Goal: Transaction & Acquisition: Book appointment/travel/reservation

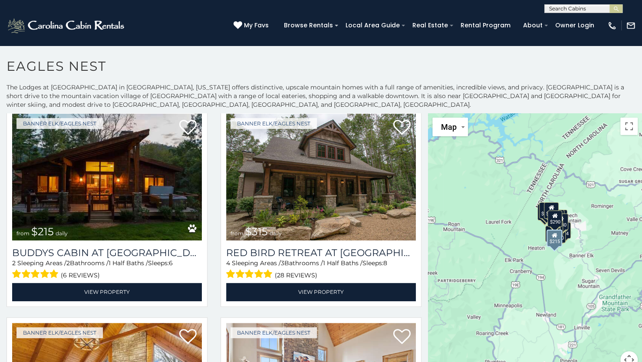
scroll to position [1071, 0]
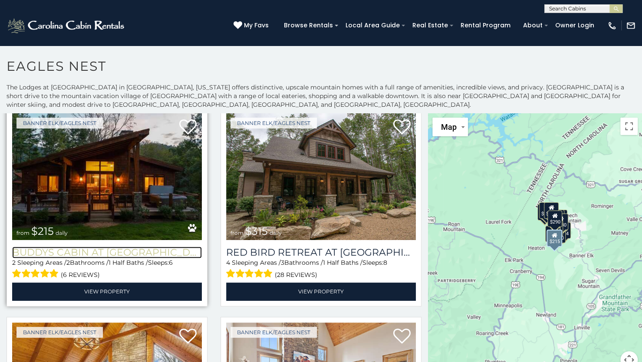
click at [98, 246] on h3 "Buddys Cabin at [GEOGRAPHIC_DATA]" at bounding box center [107, 252] width 190 height 12
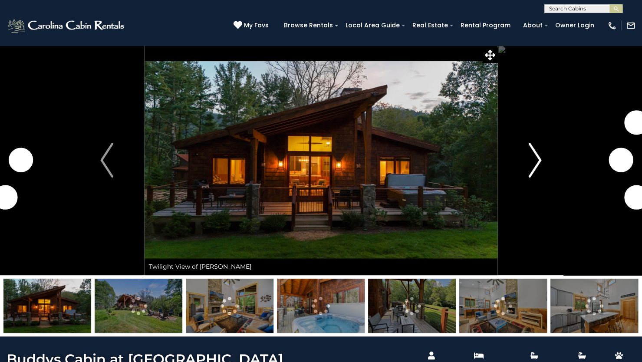
click at [535, 158] on img "Next" at bounding box center [534, 160] width 13 height 35
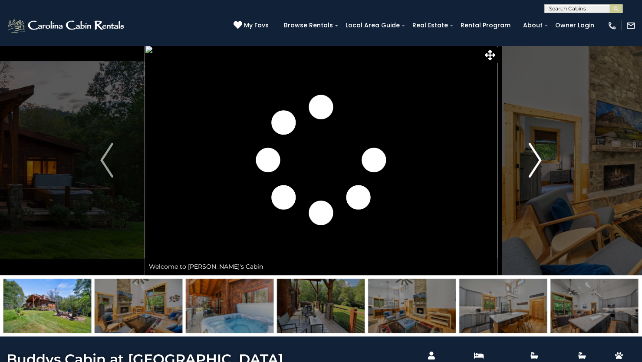
click at [535, 158] on img "Next" at bounding box center [534, 160] width 13 height 35
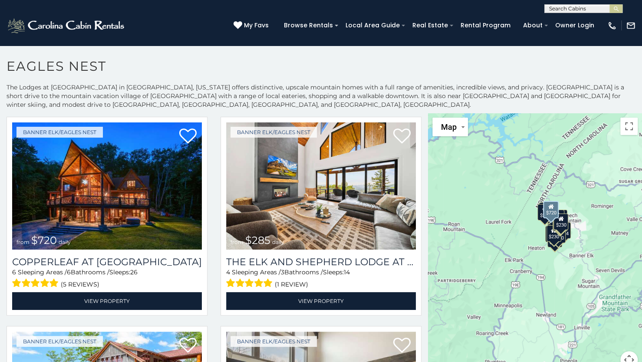
scroll to position [16, 0]
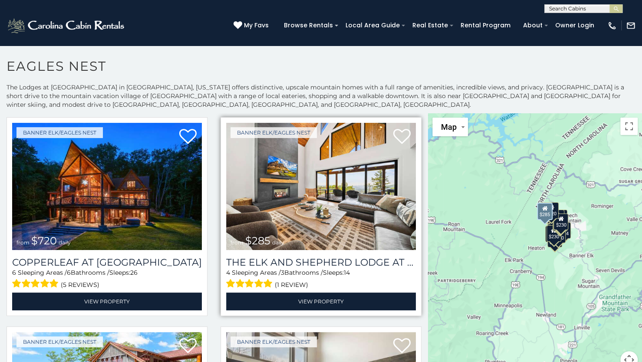
click at [305, 222] on img at bounding box center [321, 186] width 190 height 127
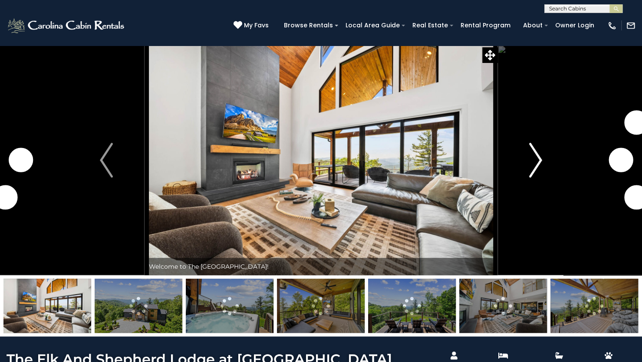
click at [537, 163] on img "Next" at bounding box center [535, 160] width 13 height 35
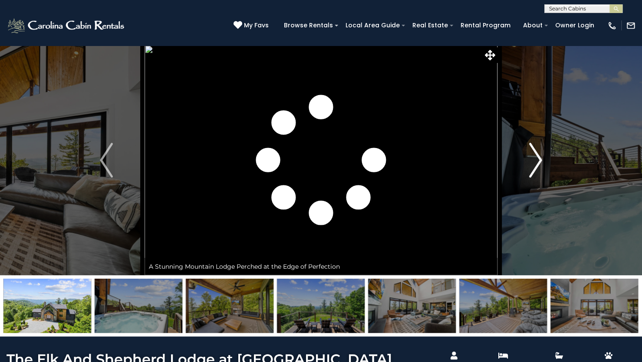
click at [537, 163] on img "Next" at bounding box center [535, 160] width 13 height 35
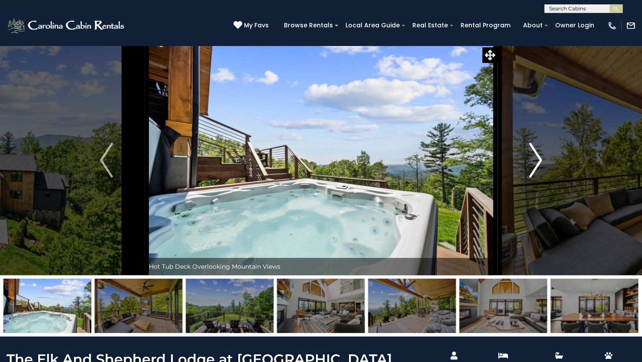
click at [537, 163] on img "Next" at bounding box center [535, 160] width 13 height 35
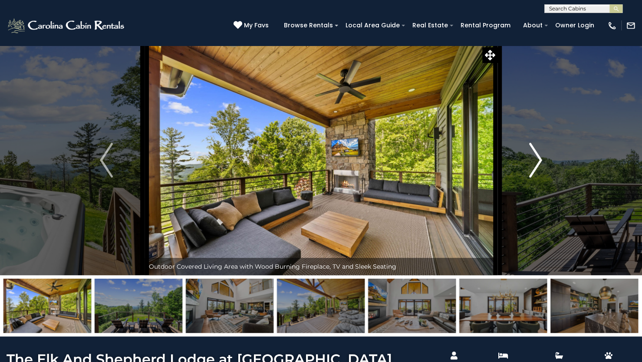
click at [537, 163] on img "Next" at bounding box center [535, 160] width 13 height 35
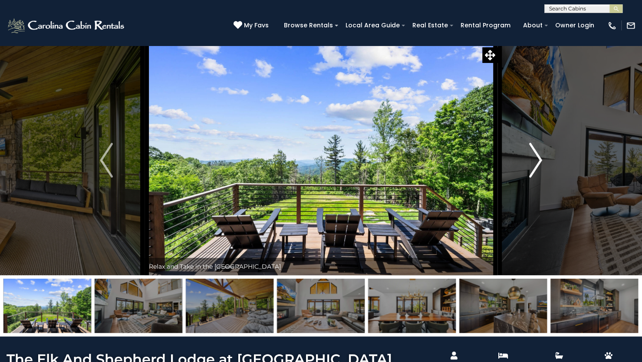
click at [537, 163] on img "Next" at bounding box center [535, 160] width 13 height 35
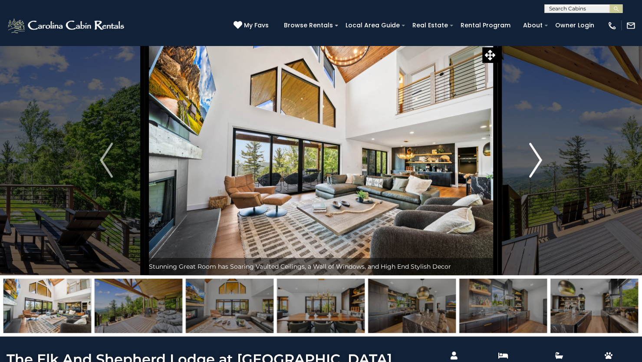
click at [537, 163] on img "Next" at bounding box center [535, 160] width 13 height 35
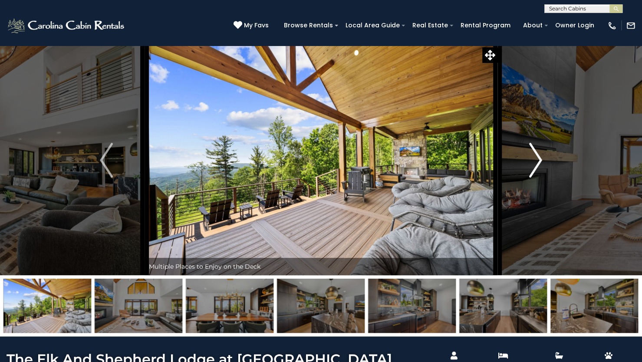
click at [537, 163] on img "Next" at bounding box center [535, 160] width 13 height 35
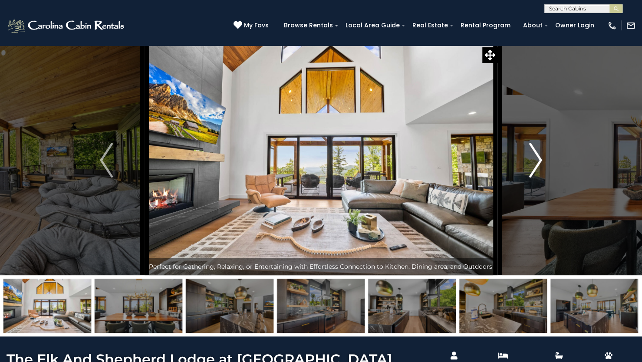
click at [537, 163] on img "Next" at bounding box center [535, 160] width 13 height 35
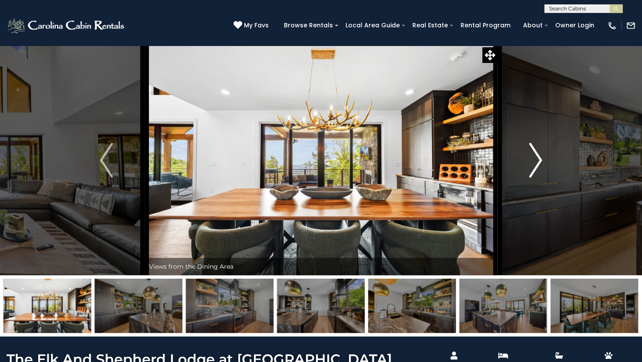
click at [537, 163] on img "Next" at bounding box center [535, 160] width 13 height 35
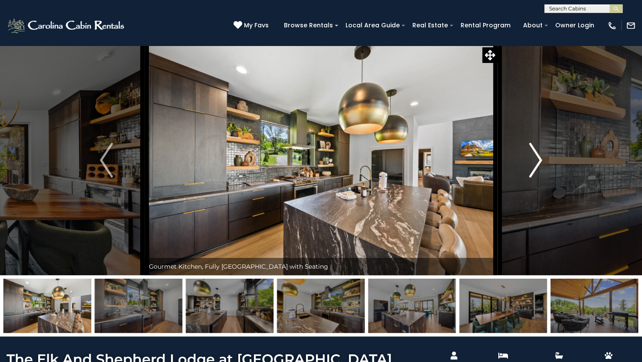
click at [537, 163] on img "Next" at bounding box center [535, 160] width 13 height 35
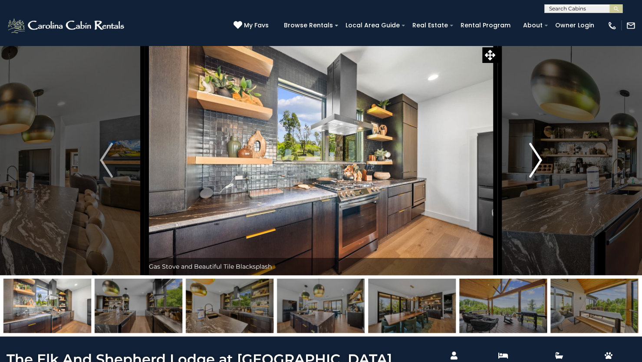
click at [537, 163] on img "Next" at bounding box center [535, 160] width 13 height 35
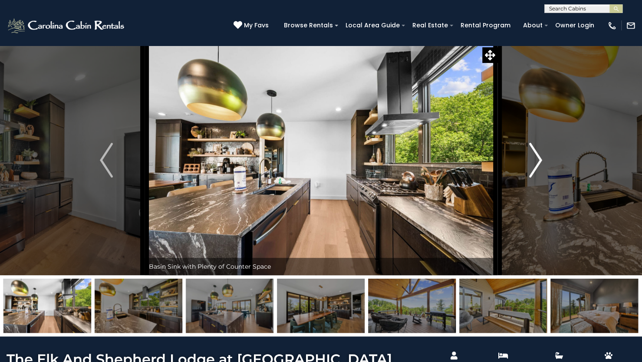
click at [537, 163] on img "Next" at bounding box center [535, 160] width 13 height 35
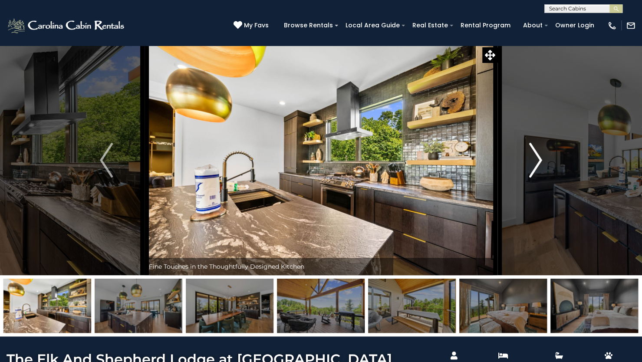
click at [537, 163] on img "Next" at bounding box center [535, 160] width 13 height 35
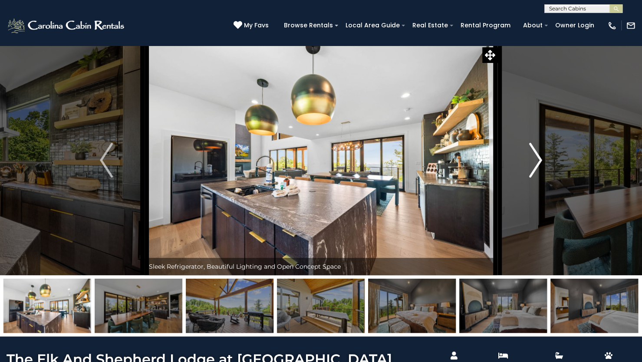
click at [537, 163] on img "Next" at bounding box center [535, 160] width 13 height 35
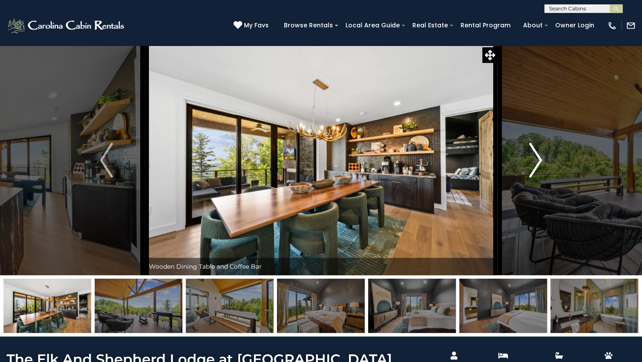
click at [537, 163] on img "Next" at bounding box center [535, 160] width 13 height 35
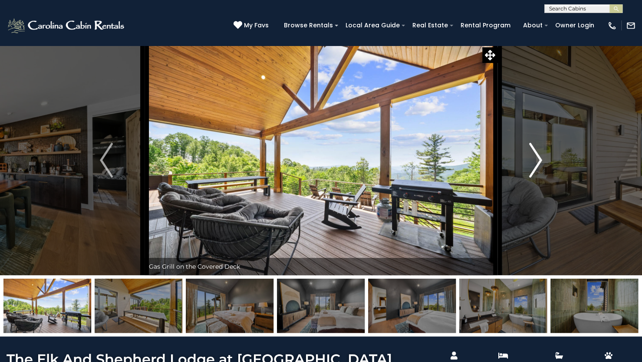
click at [537, 163] on img "Next" at bounding box center [535, 160] width 13 height 35
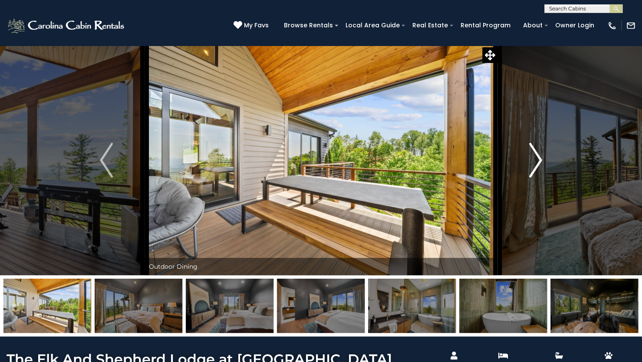
click at [537, 163] on img "Next" at bounding box center [535, 160] width 13 height 35
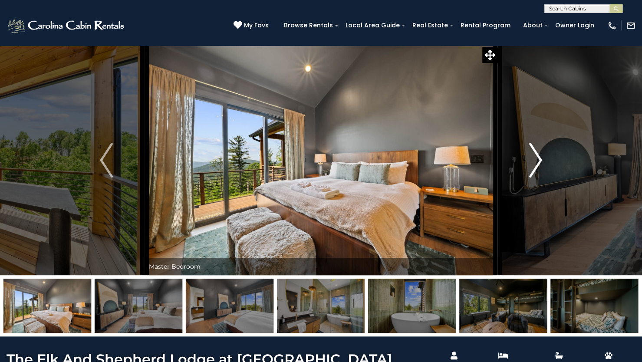
click at [537, 163] on img "Next" at bounding box center [535, 160] width 13 height 35
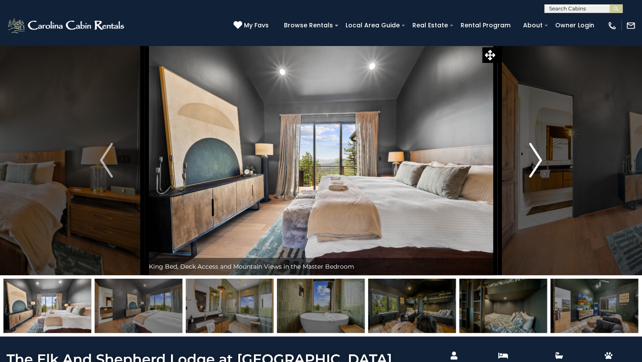
click at [537, 163] on img "Next" at bounding box center [535, 160] width 13 height 35
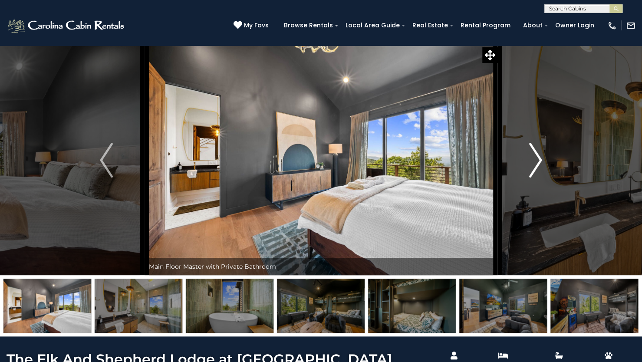
click at [537, 163] on img "Next" at bounding box center [535, 160] width 13 height 35
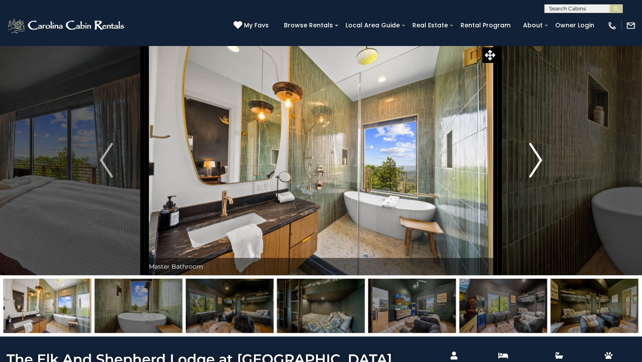
click at [537, 163] on img "Next" at bounding box center [535, 160] width 13 height 35
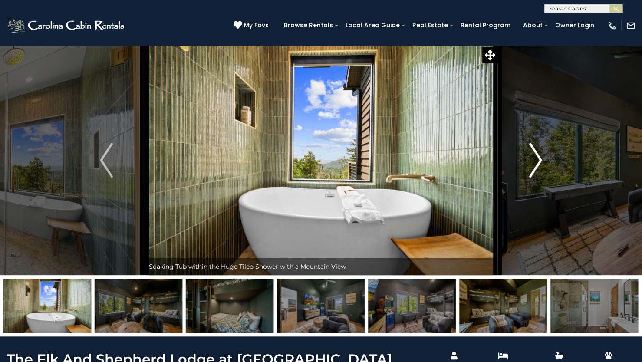
click at [537, 163] on img "Next" at bounding box center [535, 160] width 13 height 35
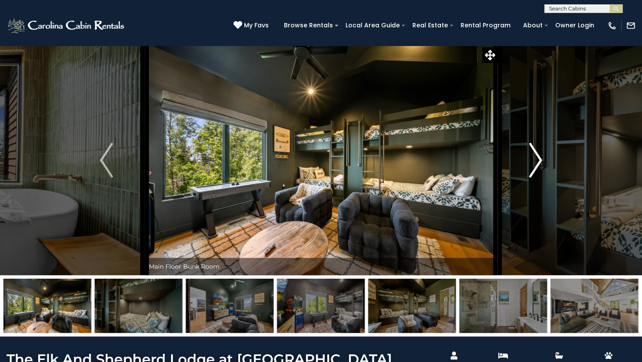
click at [537, 163] on img "Next" at bounding box center [535, 160] width 13 height 35
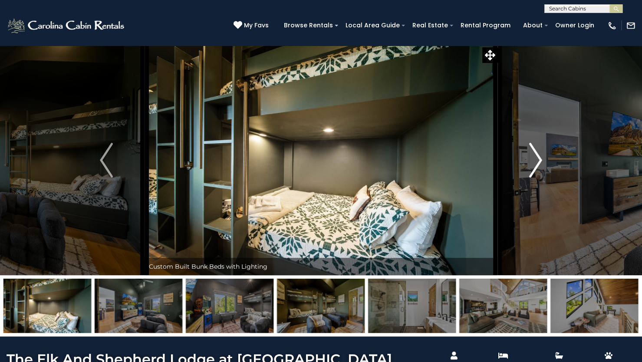
click at [537, 163] on img "Next" at bounding box center [535, 160] width 13 height 35
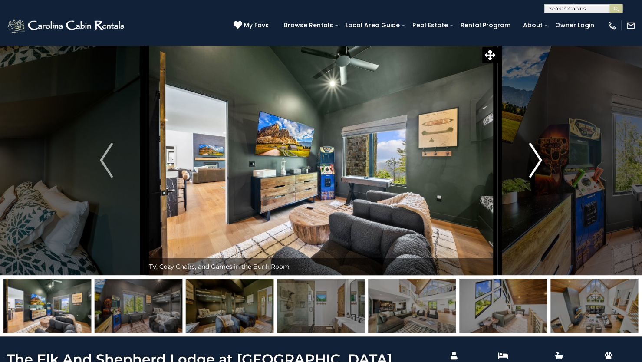
click at [537, 163] on img "Next" at bounding box center [535, 160] width 13 height 35
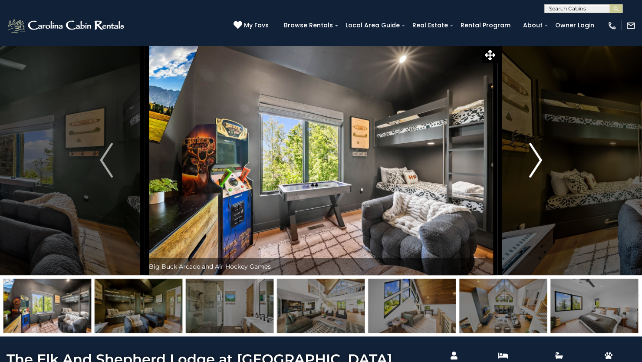
click at [537, 163] on img "Next" at bounding box center [535, 160] width 13 height 35
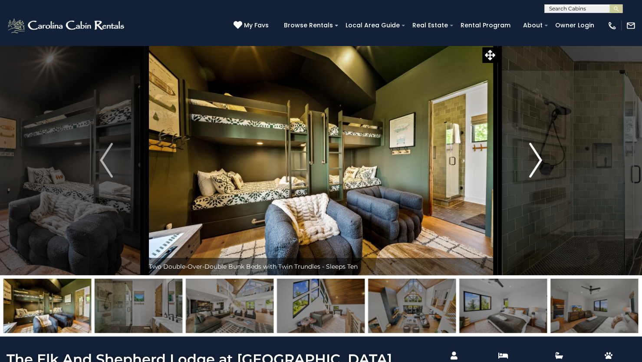
click at [537, 163] on img "Next" at bounding box center [535, 160] width 13 height 35
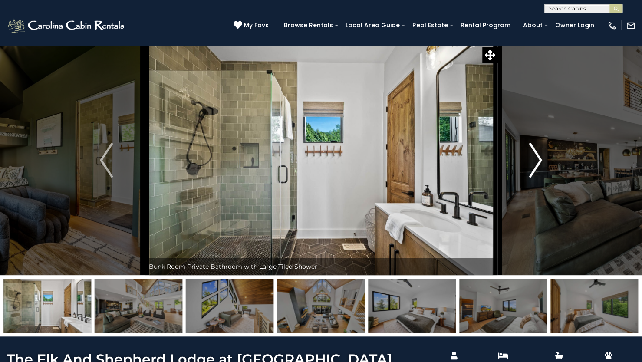
click at [537, 163] on img "Next" at bounding box center [535, 160] width 13 height 35
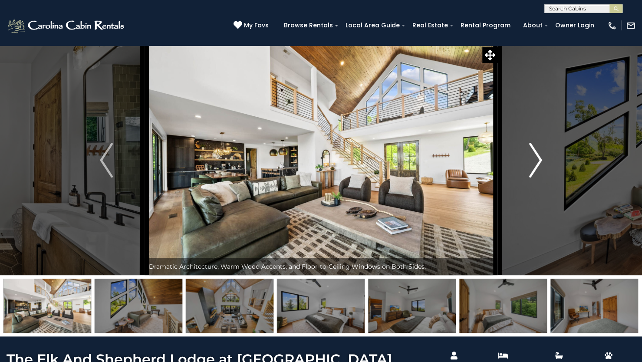
click at [537, 163] on img "Next" at bounding box center [535, 160] width 13 height 35
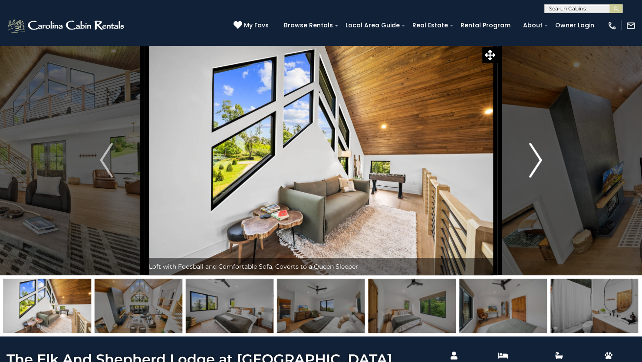
click at [537, 163] on img "Next" at bounding box center [535, 160] width 13 height 35
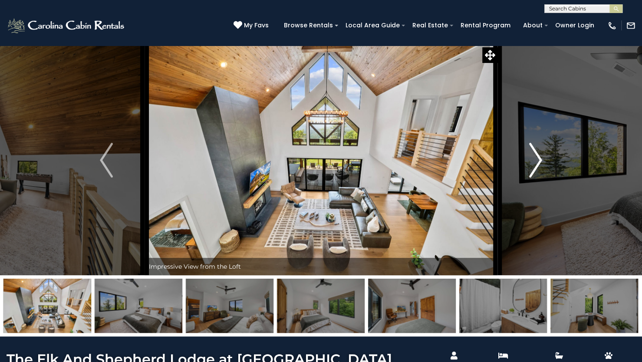
click at [537, 163] on img "Next" at bounding box center [535, 160] width 13 height 35
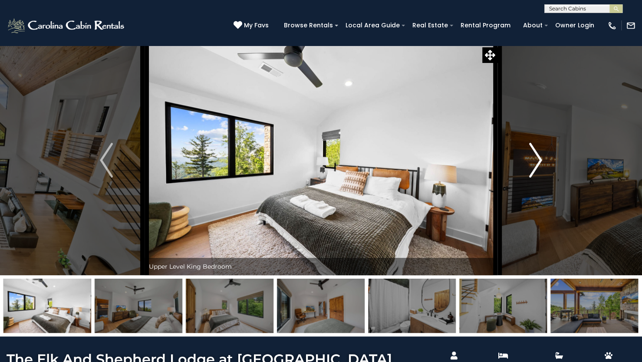
click at [537, 163] on img "Next" at bounding box center [535, 160] width 13 height 35
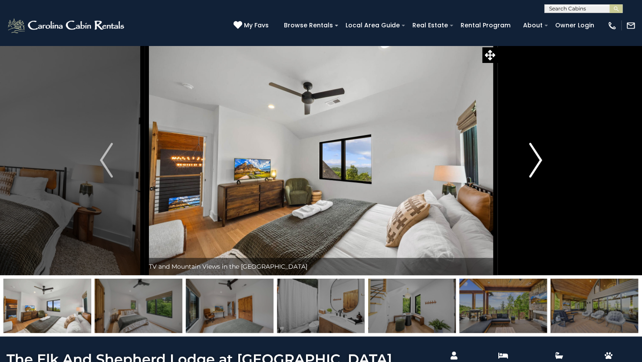
click at [537, 163] on img "Next" at bounding box center [535, 160] width 13 height 35
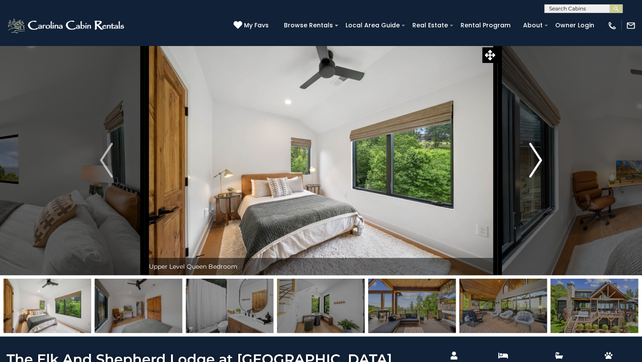
click at [537, 163] on img "Next" at bounding box center [535, 160] width 13 height 35
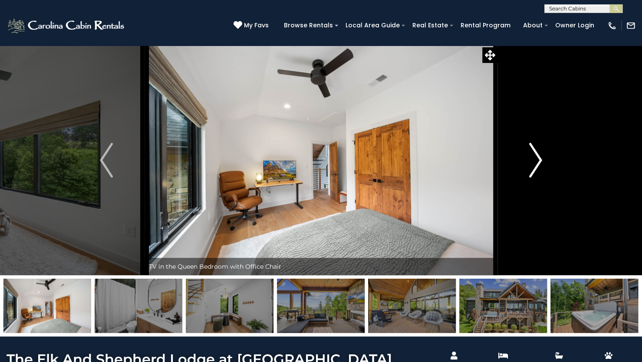
click at [537, 163] on img "Next" at bounding box center [535, 160] width 13 height 35
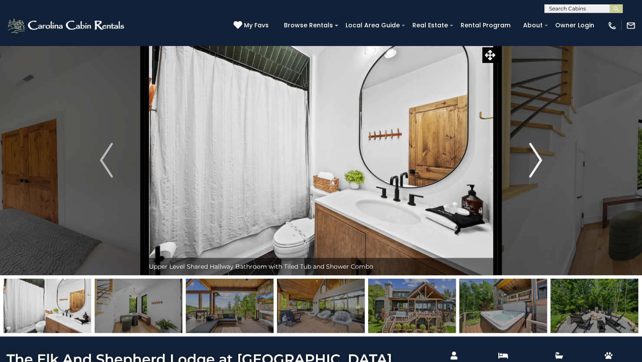
click at [537, 163] on img "Next" at bounding box center [535, 160] width 13 height 35
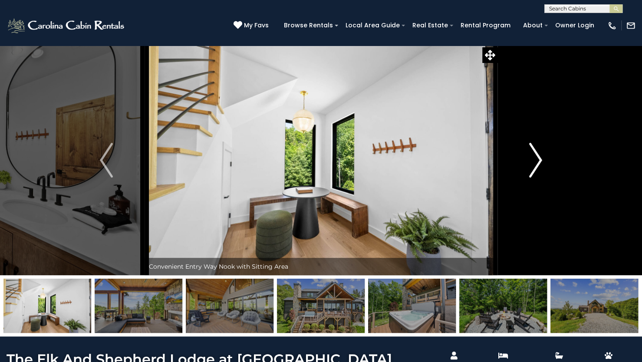
click at [537, 163] on img "Next" at bounding box center [535, 160] width 13 height 35
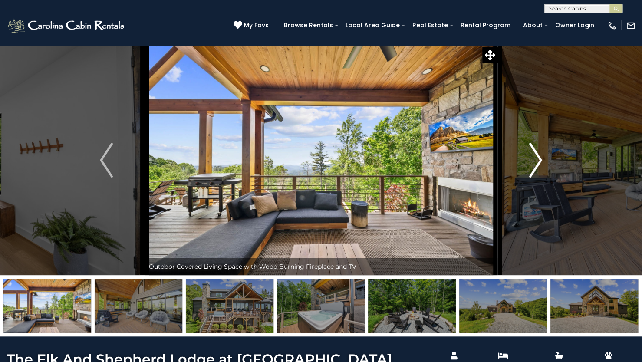
click at [537, 163] on img "Next" at bounding box center [535, 160] width 13 height 35
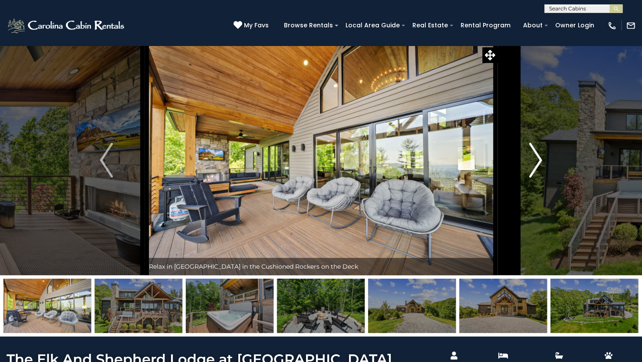
click at [537, 163] on img "Next" at bounding box center [535, 160] width 13 height 35
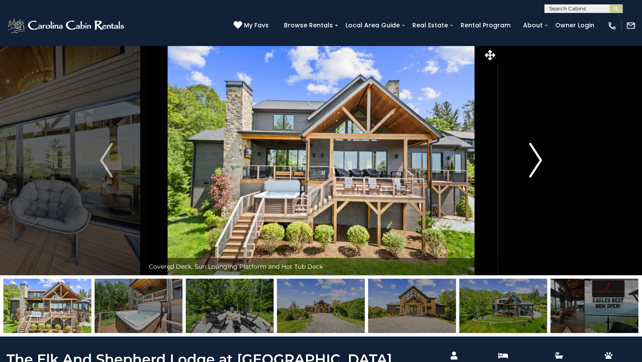
click at [537, 163] on img "Next" at bounding box center [535, 160] width 13 height 35
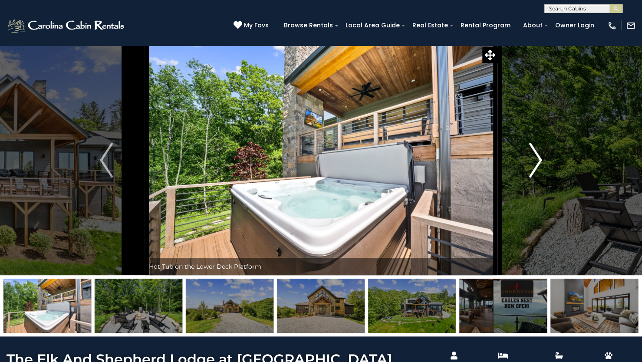
click at [537, 163] on img "Next" at bounding box center [535, 160] width 13 height 35
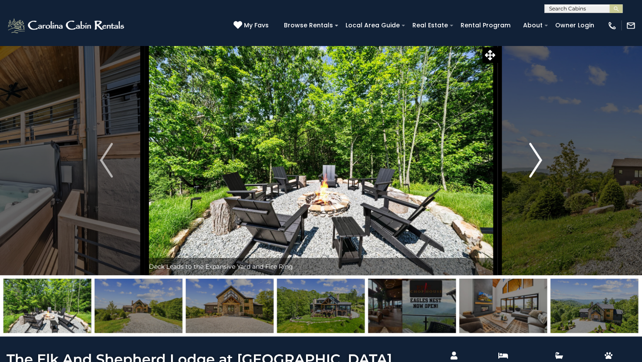
click at [537, 163] on img "Next" at bounding box center [535, 160] width 13 height 35
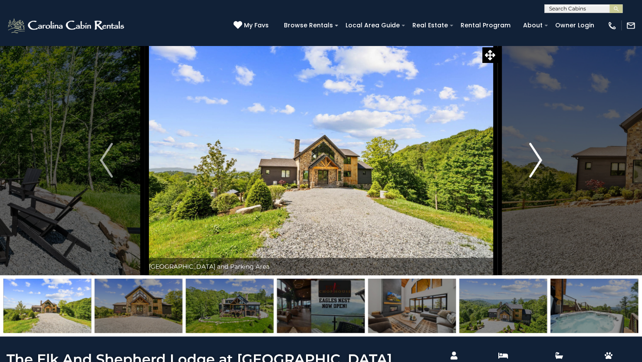
click at [537, 163] on img "Next" at bounding box center [535, 160] width 13 height 35
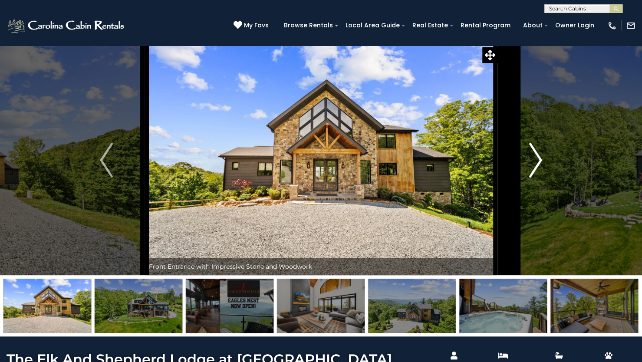
click at [537, 163] on img "Next" at bounding box center [535, 160] width 13 height 35
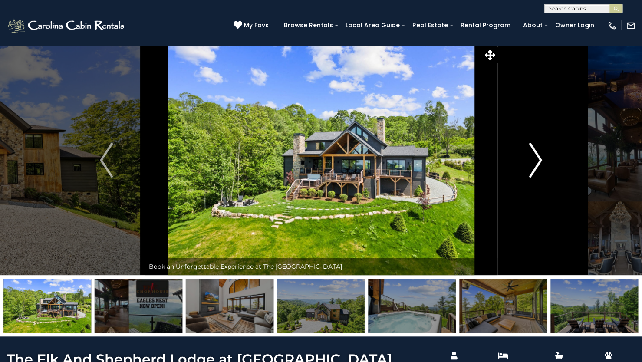
click at [537, 163] on img "Next" at bounding box center [535, 160] width 13 height 35
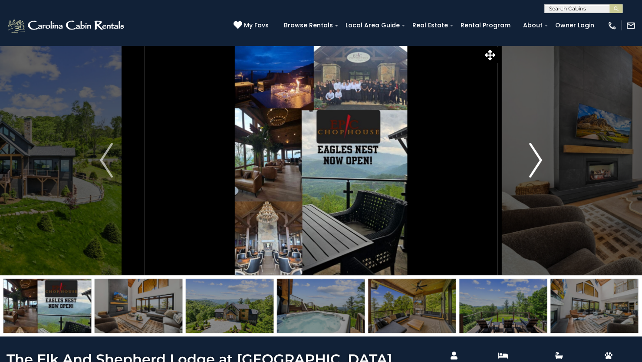
click at [539, 163] on img "Next" at bounding box center [535, 160] width 13 height 35
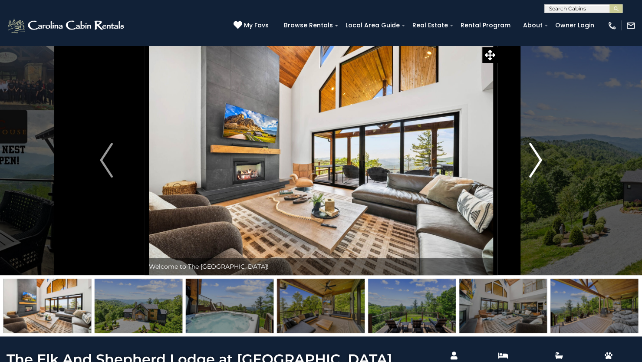
click at [539, 163] on img "Next" at bounding box center [535, 160] width 13 height 35
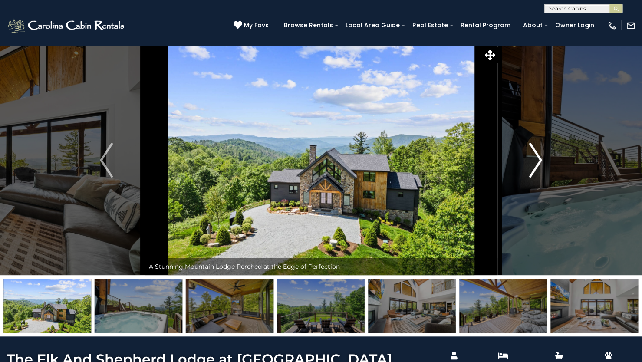
click at [539, 163] on img "Next" at bounding box center [535, 160] width 13 height 35
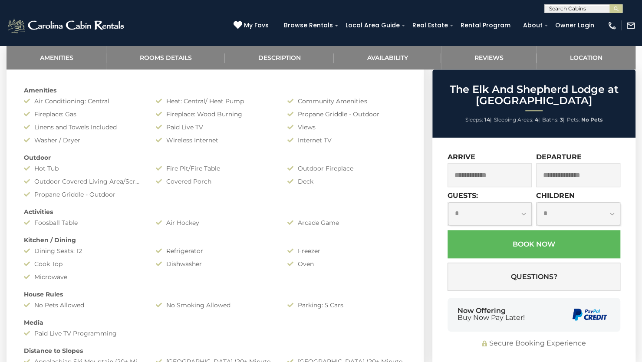
scroll to position [378, 0]
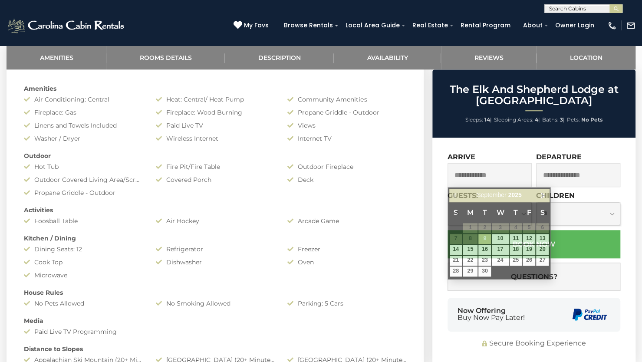
click at [495, 178] on input "text" at bounding box center [489, 175] width 84 height 24
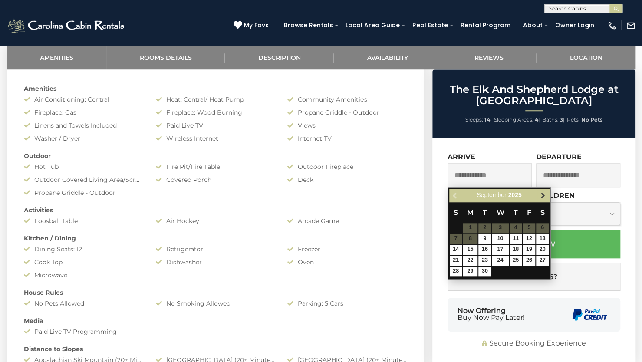
click at [545, 193] on span "Next" at bounding box center [542, 195] width 7 height 7
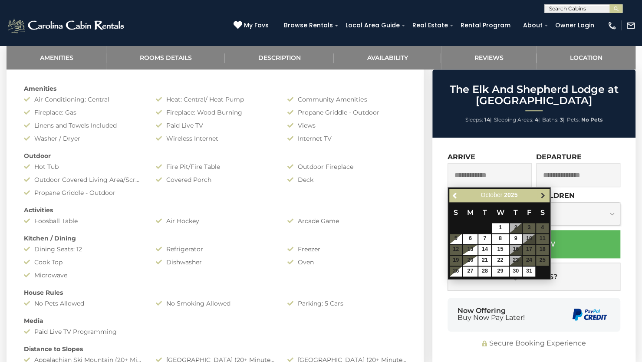
click at [546, 194] on span "Next" at bounding box center [542, 195] width 7 height 7
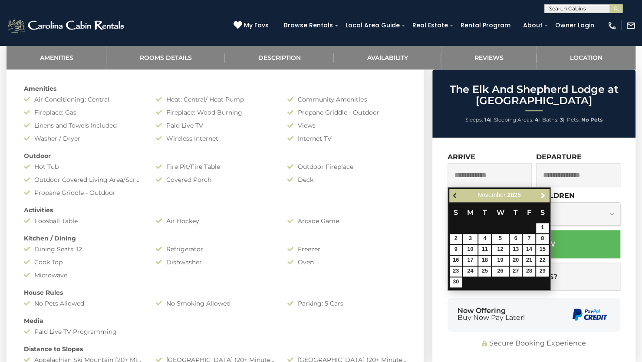
click at [452, 198] on span "Previous" at bounding box center [455, 195] width 7 height 7
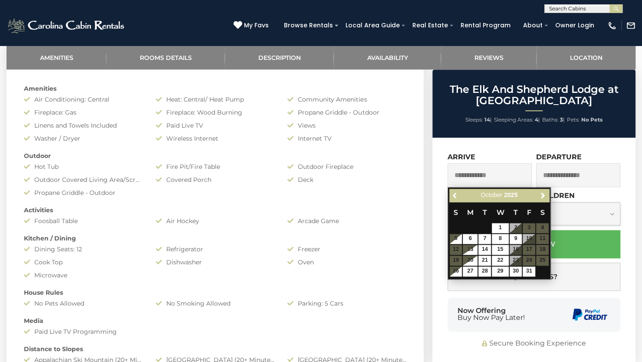
click at [452, 198] on span "Previous" at bounding box center [455, 195] width 7 height 7
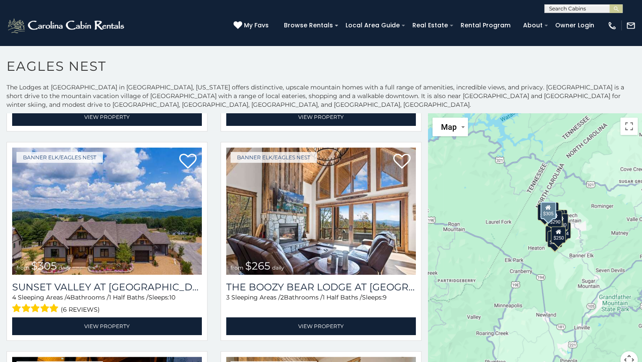
scroll to position [1455, 0]
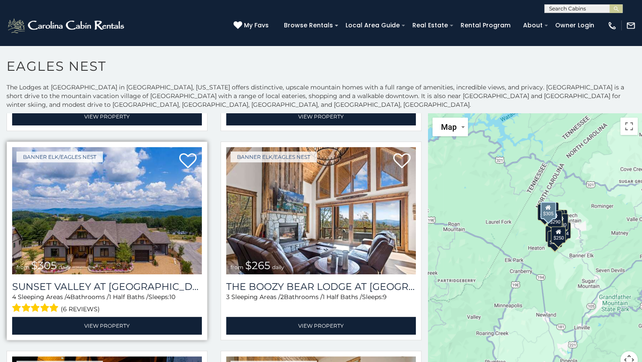
click at [122, 218] on img at bounding box center [107, 210] width 190 height 127
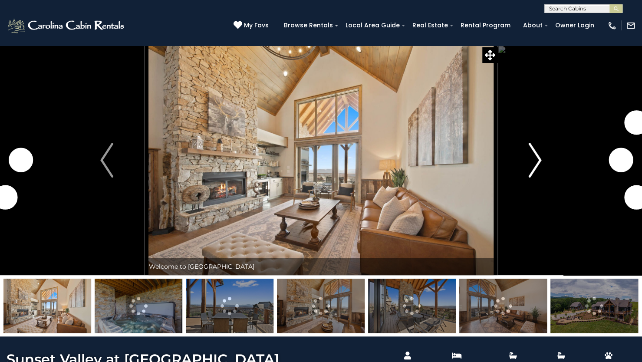
click at [539, 152] on img "Next" at bounding box center [534, 160] width 13 height 35
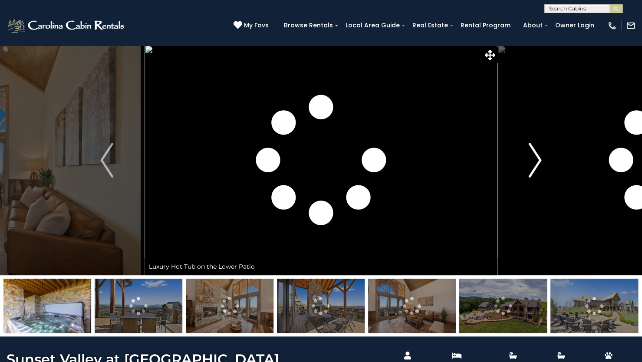
click at [539, 152] on img "Next" at bounding box center [534, 160] width 13 height 35
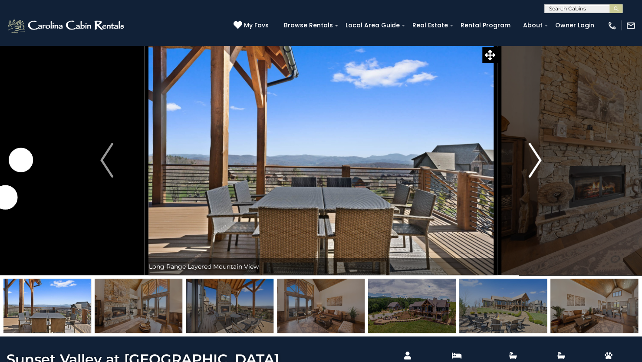
click at [539, 152] on img "Next" at bounding box center [534, 160] width 13 height 35
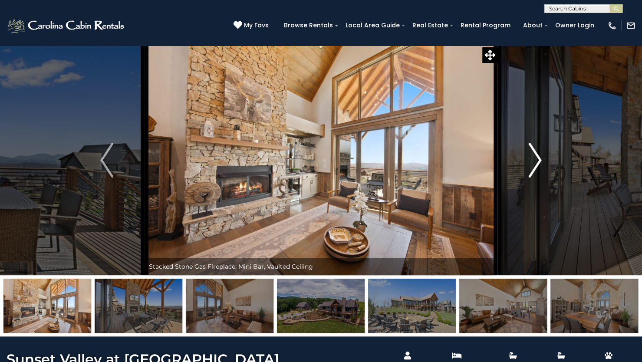
click at [539, 152] on img "Next" at bounding box center [534, 160] width 13 height 35
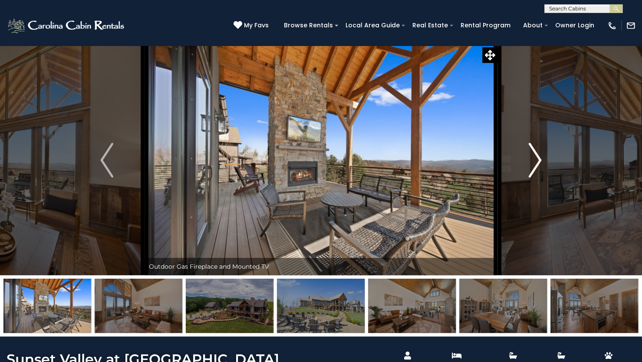
click at [539, 152] on img "Next" at bounding box center [534, 160] width 13 height 35
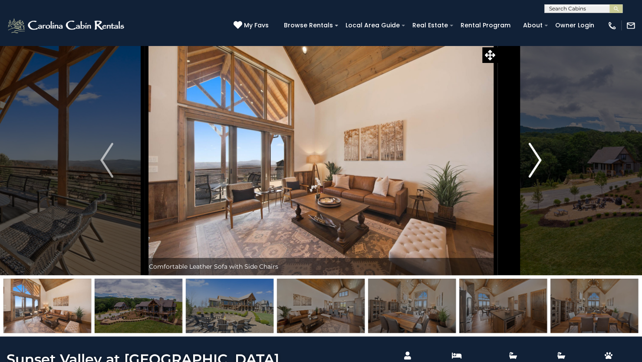
click at [539, 152] on img "Next" at bounding box center [534, 160] width 13 height 35
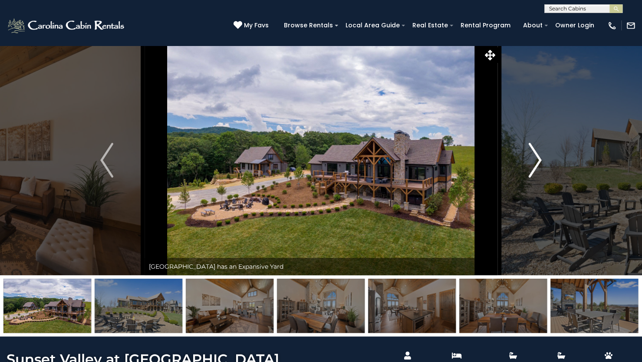
click at [539, 152] on img "Next" at bounding box center [534, 160] width 13 height 35
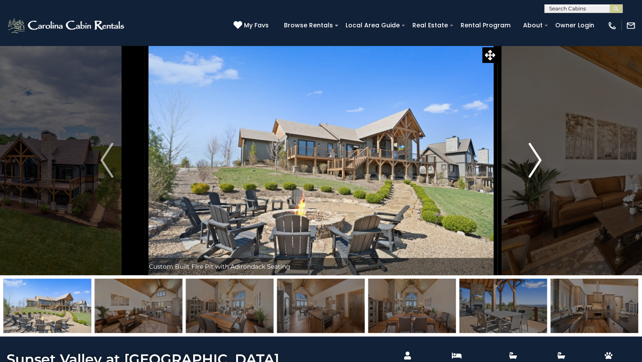
click at [539, 152] on img "Next" at bounding box center [534, 160] width 13 height 35
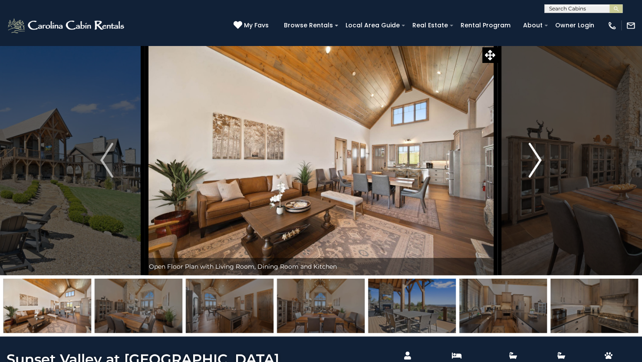
click at [539, 152] on img "Next" at bounding box center [534, 160] width 13 height 35
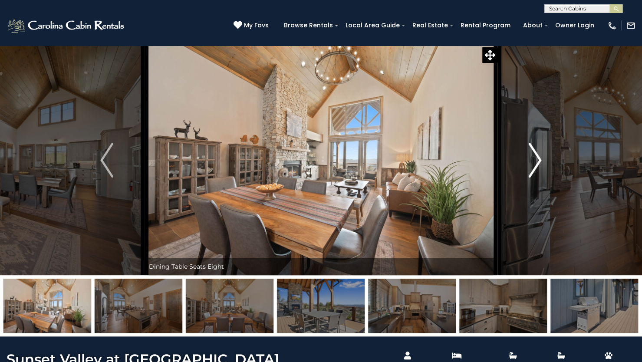
click at [539, 152] on img "Next" at bounding box center [534, 160] width 13 height 35
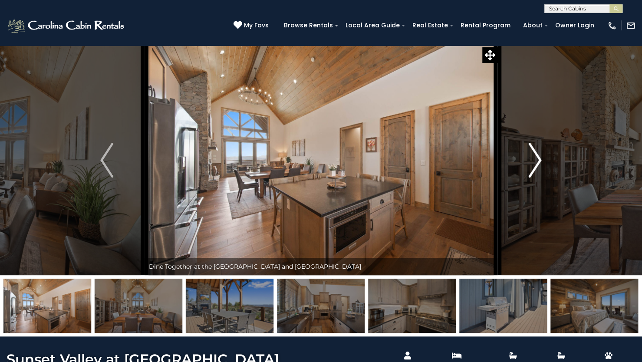
click at [539, 152] on img "Next" at bounding box center [534, 160] width 13 height 35
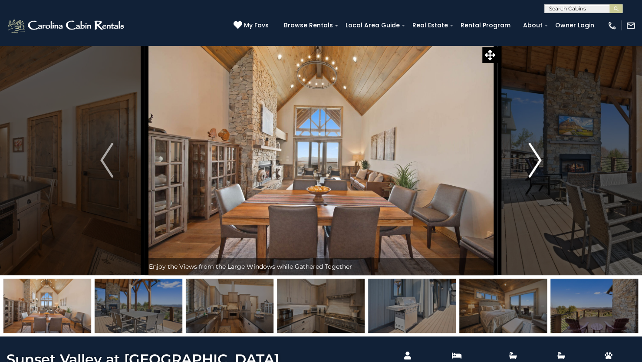
click at [539, 152] on img "Next" at bounding box center [534, 160] width 13 height 35
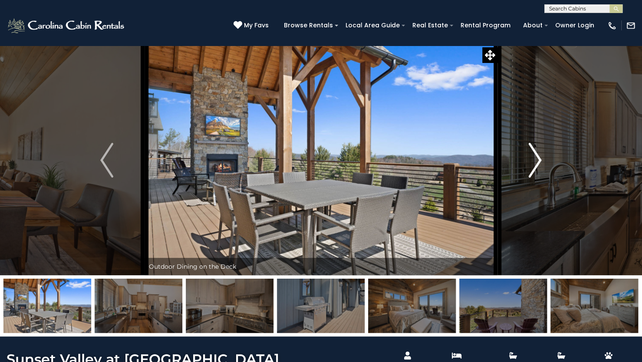
click at [539, 152] on img "Next" at bounding box center [534, 160] width 13 height 35
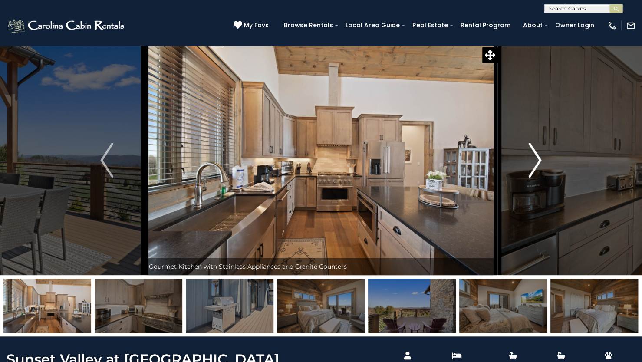
click at [539, 152] on img "Next" at bounding box center [534, 160] width 13 height 35
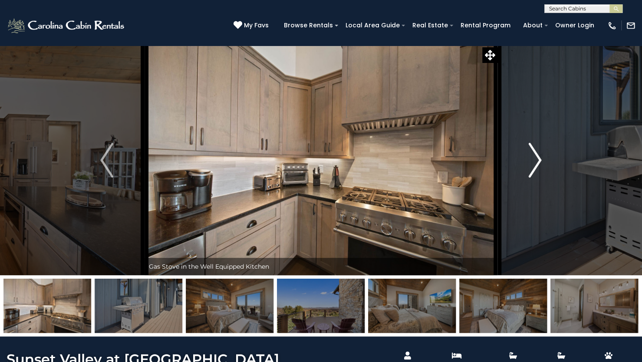
click at [539, 152] on img "Next" at bounding box center [534, 160] width 13 height 35
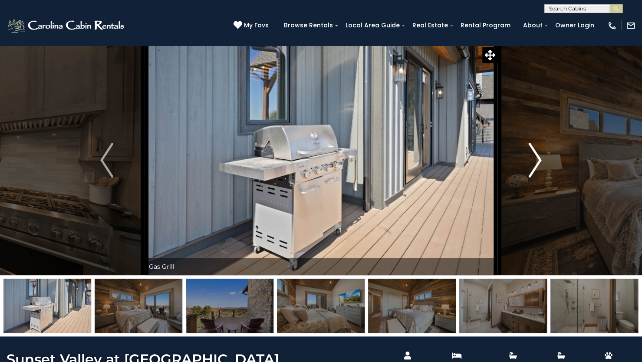
click at [539, 152] on img "Next" at bounding box center [534, 160] width 13 height 35
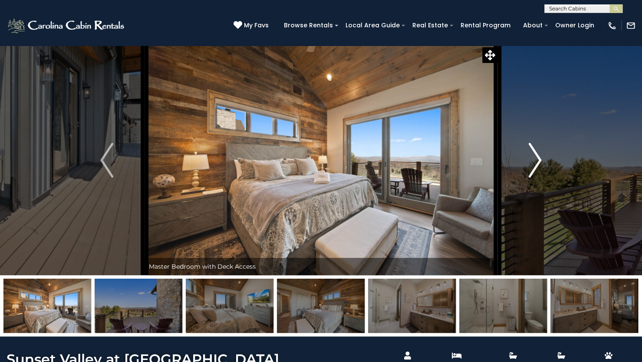
click at [539, 152] on img "Next" at bounding box center [534, 160] width 13 height 35
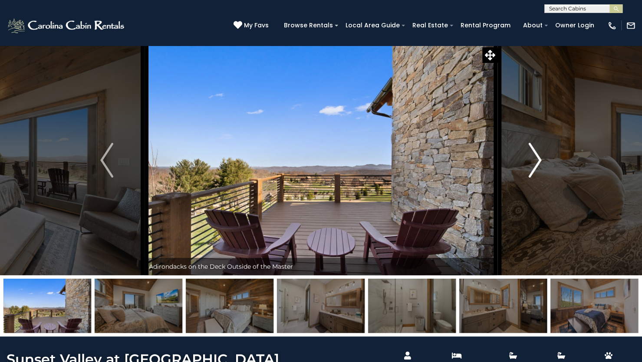
click at [539, 152] on img "Next" at bounding box center [534, 160] width 13 height 35
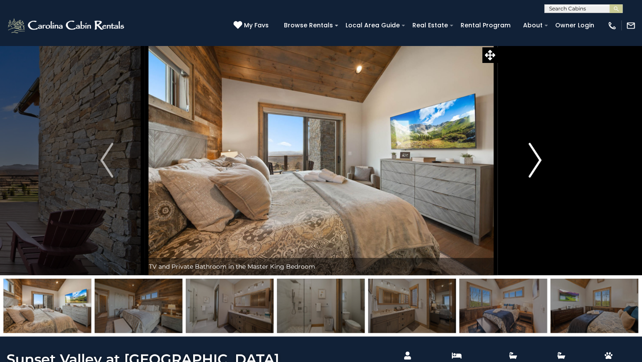
click at [539, 152] on img "Next" at bounding box center [534, 160] width 13 height 35
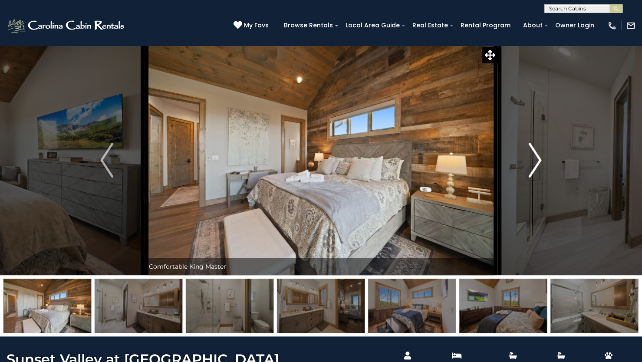
click at [539, 152] on img "Next" at bounding box center [534, 160] width 13 height 35
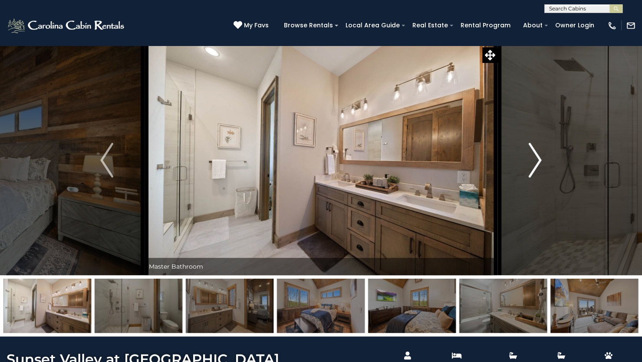
click at [539, 152] on img "Next" at bounding box center [534, 160] width 13 height 35
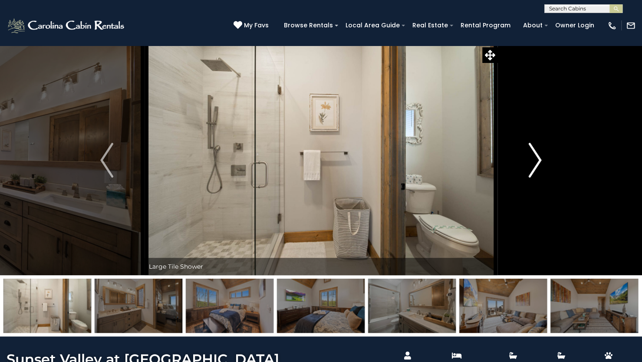
click at [539, 152] on img "Next" at bounding box center [534, 160] width 13 height 35
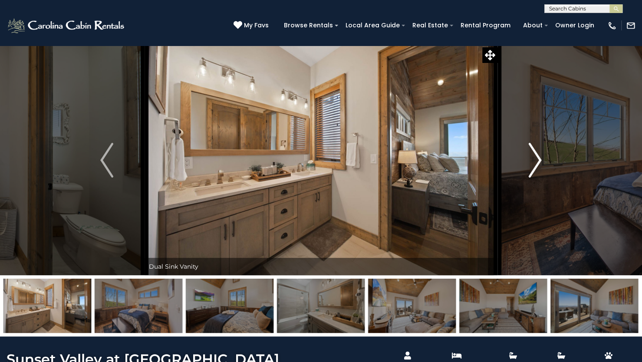
click at [539, 152] on img "Next" at bounding box center [534, 160] width 13 height 35
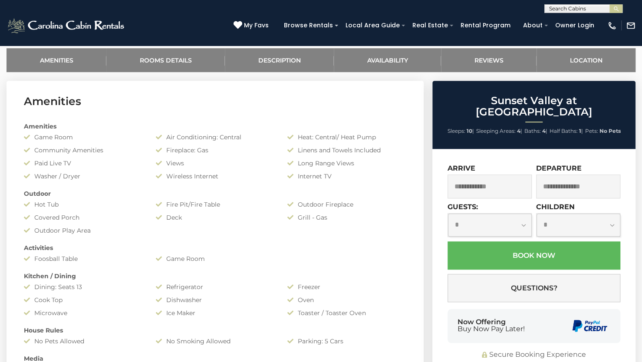
scroll to position [341, 0]
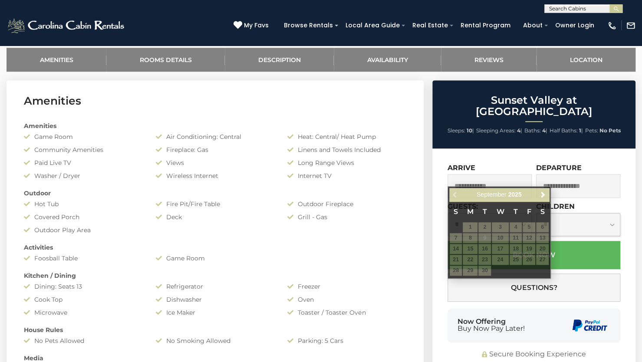
click at [498, 174] on input "text" at bounding box center [489, 186] width 84 height 24
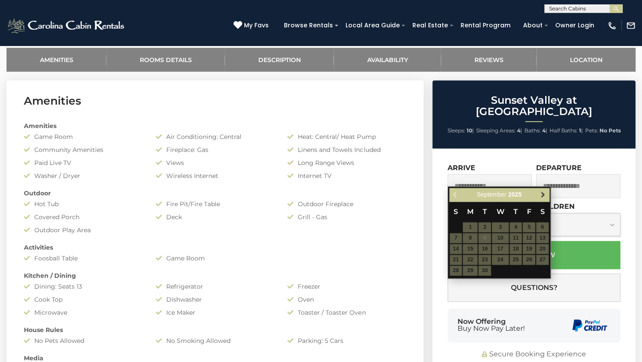
click at [541, 194] on span "Next" at bounding box center [542, 194] width 7 height 7
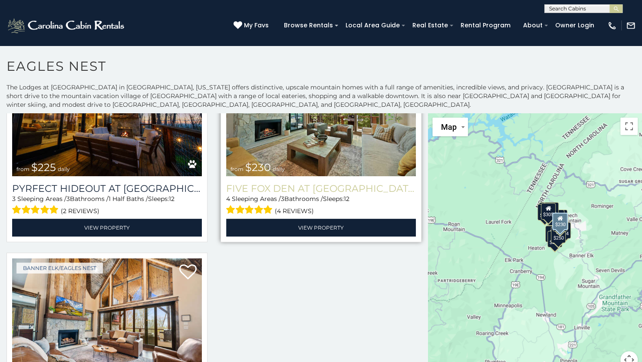
scroll to position [1818, 0]
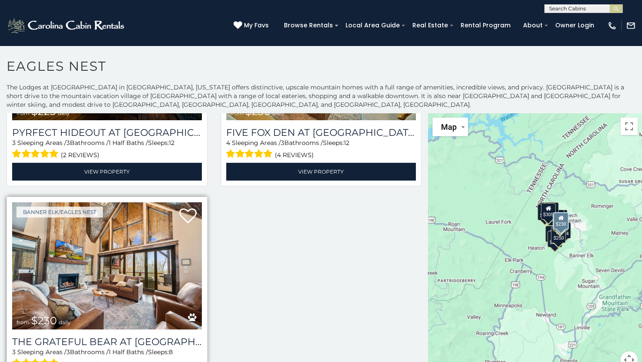
click at [124, 277] on img at bounding box center [107, 265] width 190 height 127
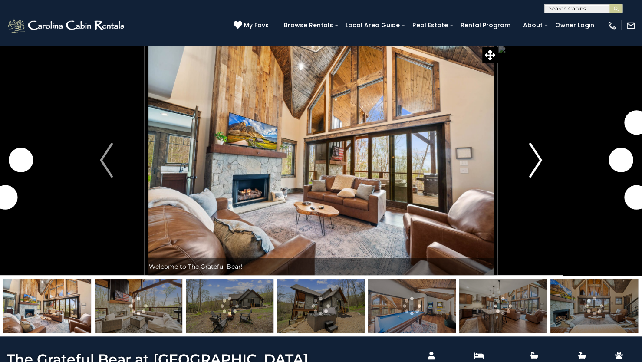
click at [536, 158] on img "Next" at bounding box center [535, 160] width 13 height 35
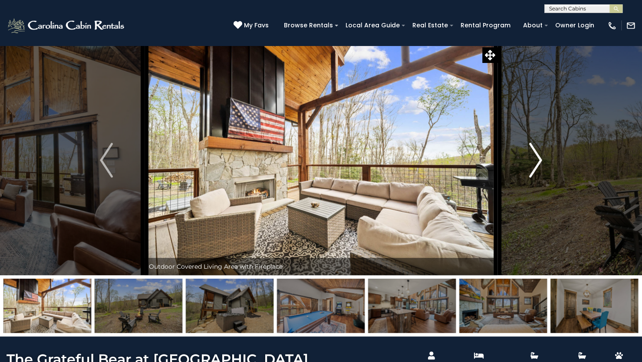
click at [536, 158] on img "Next" at bounding box center [535, 160] width 13 height 35
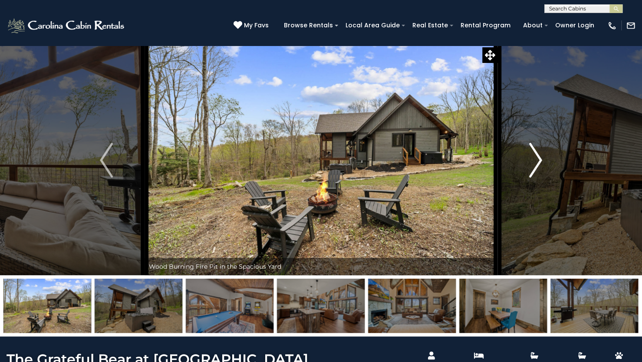
click at [536, 158] on img "Next" at bounding box center [535, 160] width 13 height 35
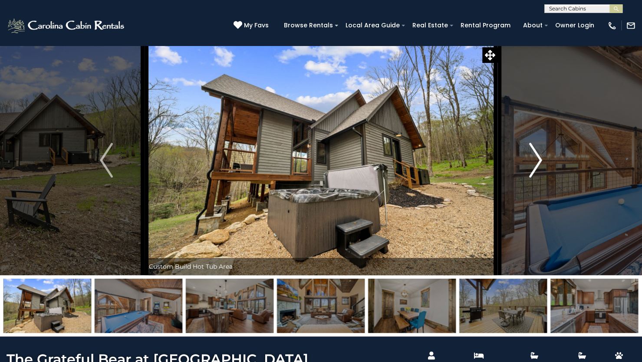
click at [536, 158] on img "Next" at bounding box center [535, 160] width 13 height 35
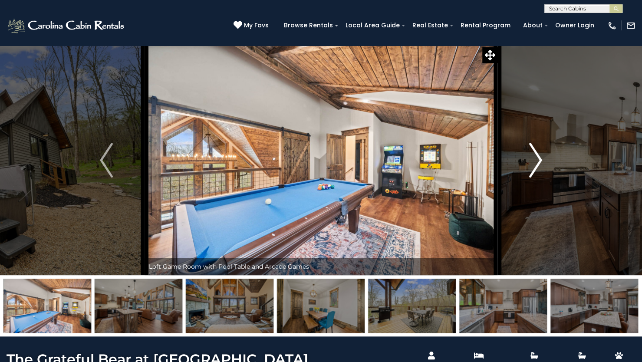
click at [536, 158] on img "Next" at bounding box center [535, 160] width 13 height 35
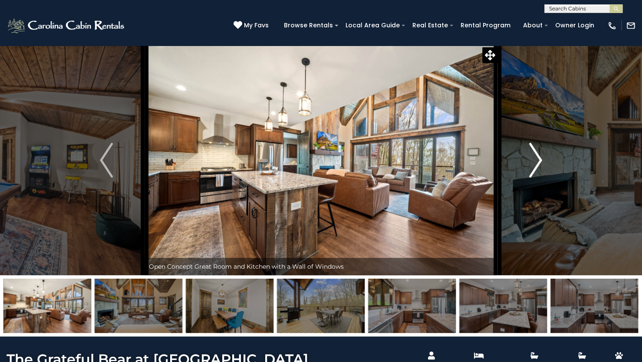
click at [536, 158] on img "Next" at bounding box center [535, 160] width 13 height 35
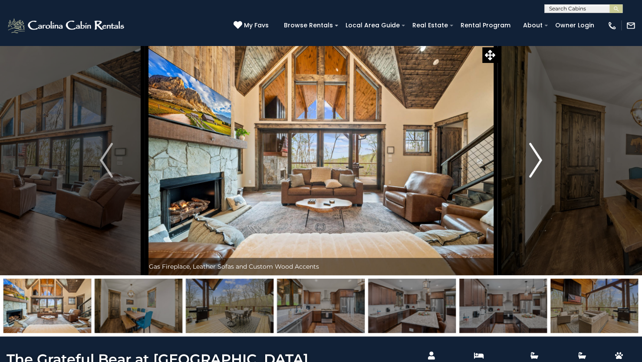
click at [536, 158] on img "Next" at bounding box center [535, 160] width 13 height 35
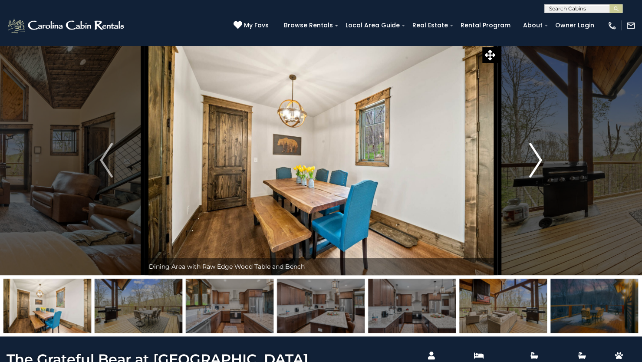
click at [536, 158] on img "Next" at bounding box center [535, 160] width 13 height 35
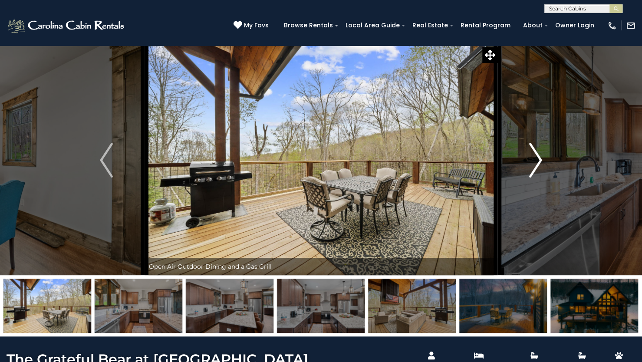
click at [536, 158] on img "Next" at bounding box center [535, 160] width 13 height 35
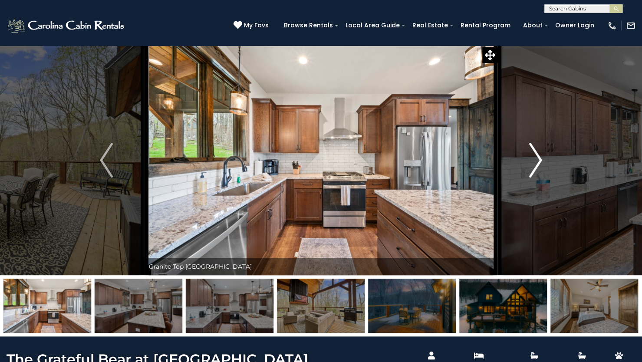
click at [536, 158] on img "Next" at bounding box center [535, 160] width 13 height 35
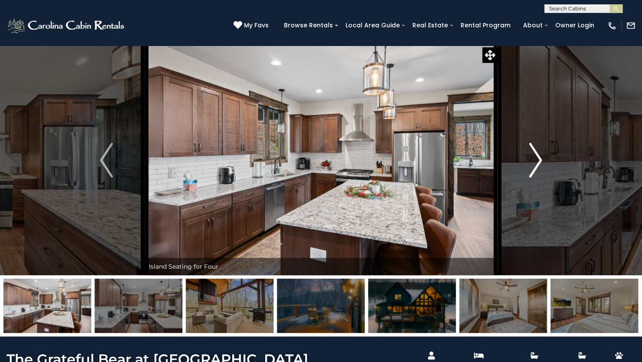
click at [536, 158] on img "Next" at bounding box center [535, 160] width 13 height 35
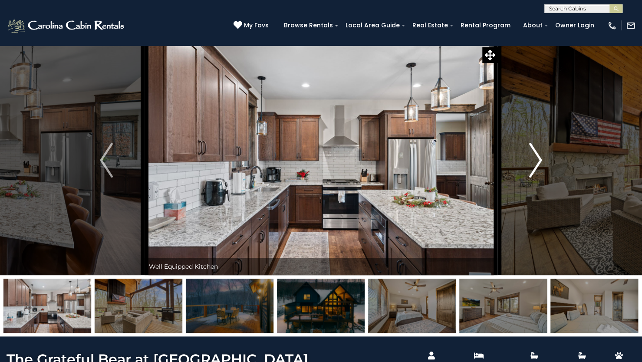
click at [536, 158] on img "Next" at bounding box center [535, 160] width 13 height 35
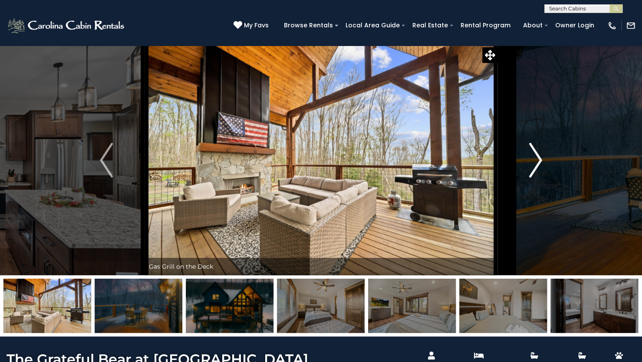
click at [536, 158] on img "Next" at bounding box center [535, 160] width 13 height 35
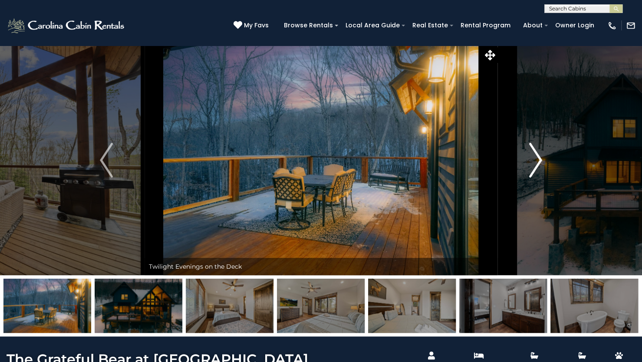
click at [536, 158] on img "Next" at bounding box center [535, 160] width 13 height 35
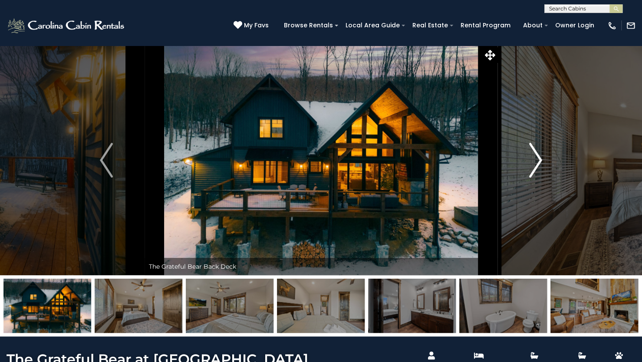
click at [536, 158] on img "Next" at bounding box center [535, 160] width 13 height 35
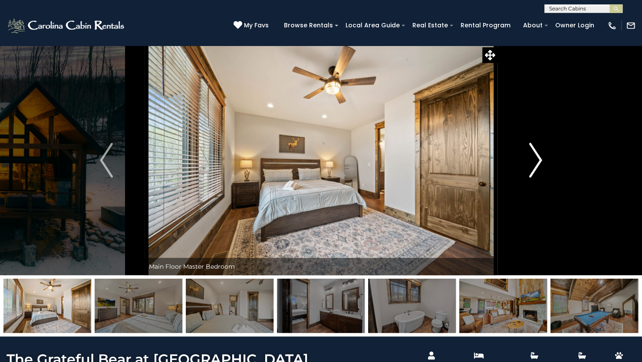
click at [536, 158] on img "Next" at bounding box center [535, 160] width 13 height 35
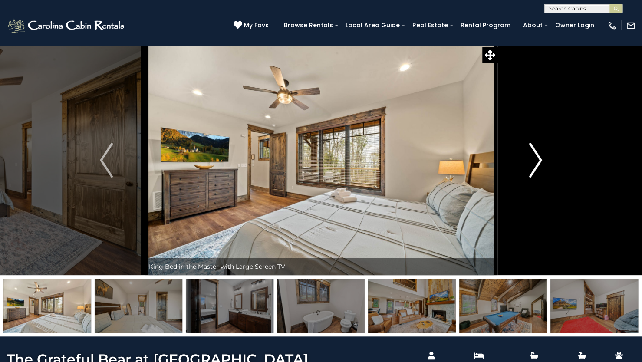
click at [536, 158] on img "Next" at bounding box center [535, 160] width 13 height 35
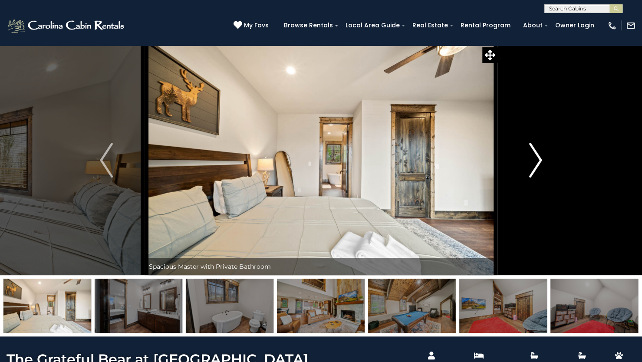
click at [536, 158] on img "Next" at bounding box center [535, 160] width 13 height 35
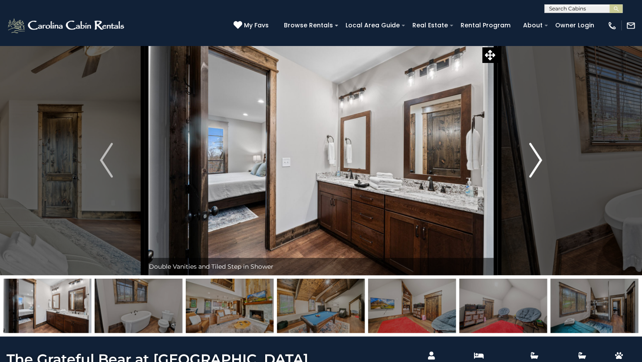
click at [536, 158] on img "Next" at bounding box center [535, 160] width 13 height 35
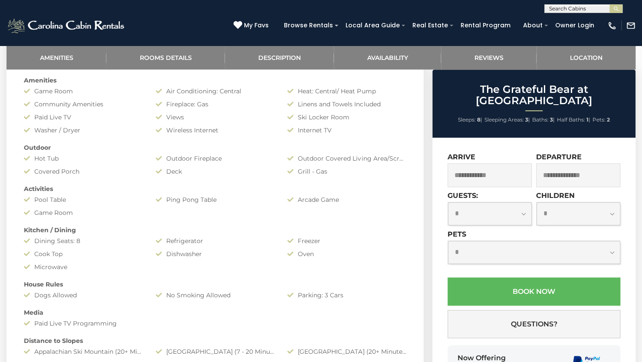
scroll to position [387, 0]
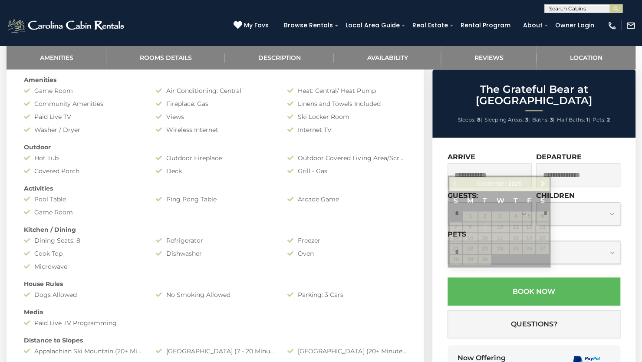
click at [513, 163] on input "text" at bounding box center [489, 175] width 84 height 24
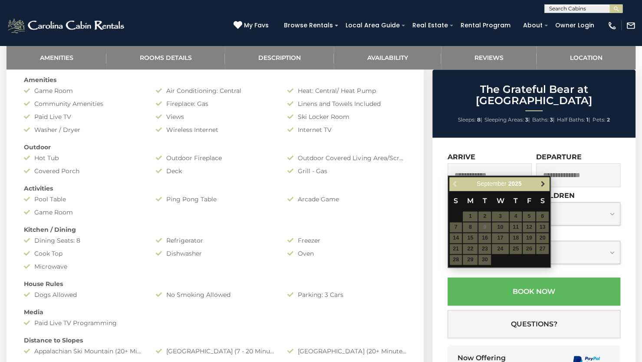
click at [545, 184] on span "Next" at bounding box center [542, 183] width 7 height 7
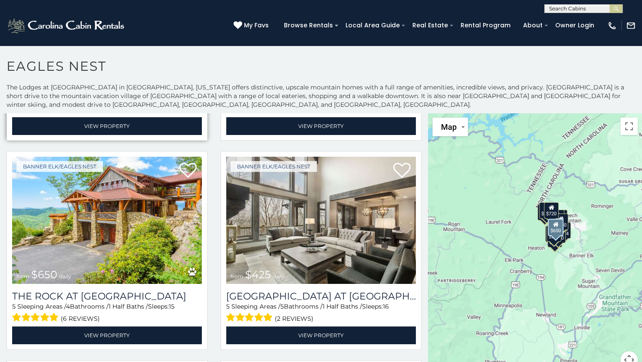
scroll to position [192, 0]
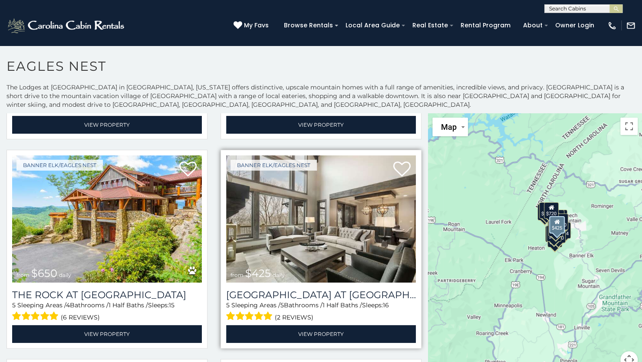
click at [316, 266] on img at bounding box center [321, 218] width 190 height 127
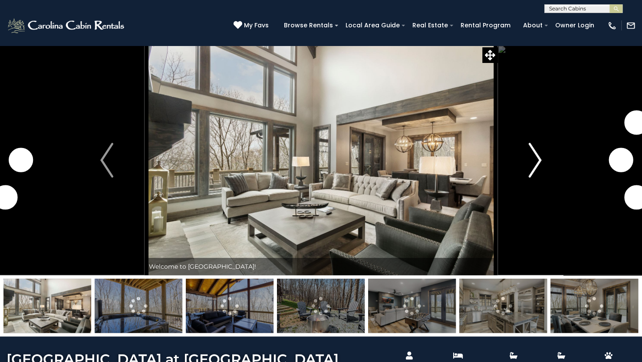
click at [536, 161] on img "Next" at bounding box center [534, 160] width 13 height 35
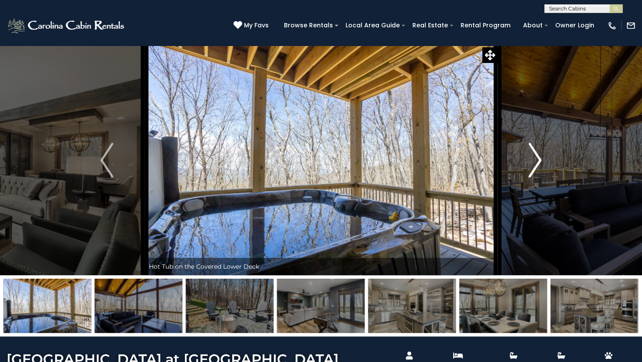
click at [536, 161] on img "Next" at bounding box center [534, 160] width 13 height 35
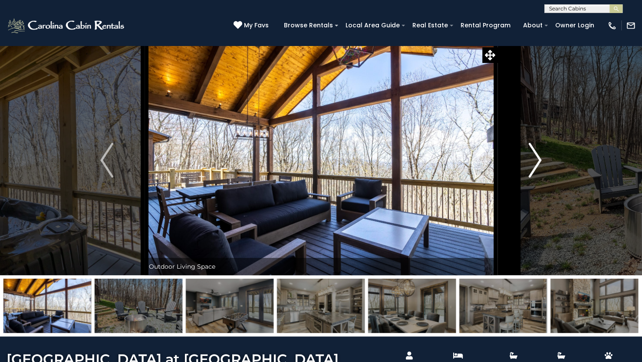
click at [536, 161] on img "Next" at bounding box center [534, 160] width 13 height 35
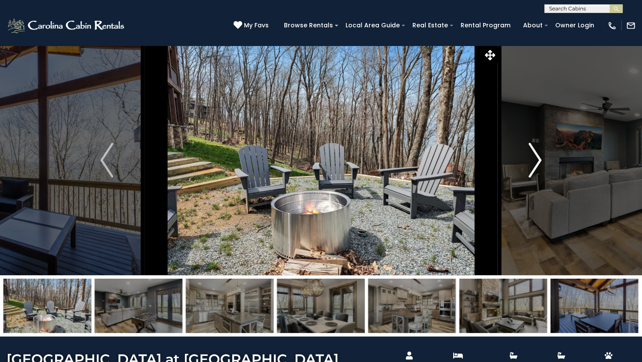
click at [536, 161] on img "Next" at bounding box center [534, 160] width 13 height 35
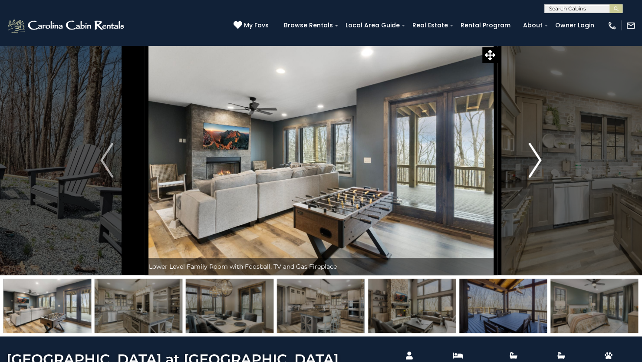
click at [536, 161] on img "Next" at bounding box center [534, 160] width 13 height 35
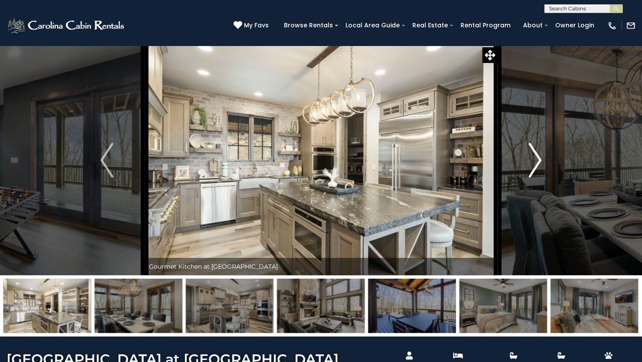
click at [536, 161] on img "Next" at bounding box center [534, 160] width 13 height 35
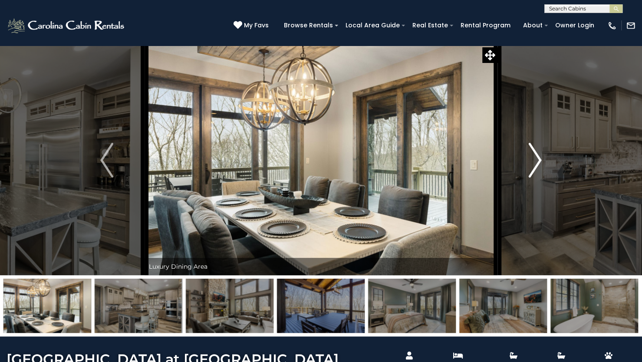
click at [536, 161] on img "Next" at bounding box center [534, 160] width 13 height 35
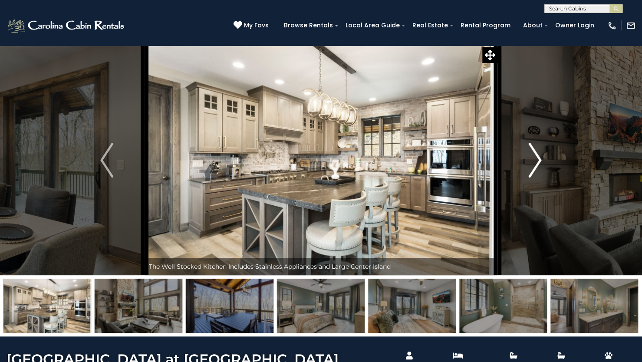
click at [536, 161] on img "Next" at bounding box center [534, 160] width 13 height 35
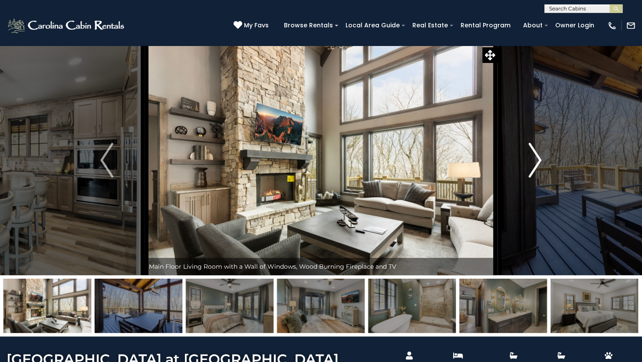
click at [536, 161] on img "Next" at bounding box center [534, 160] width 13 height 35
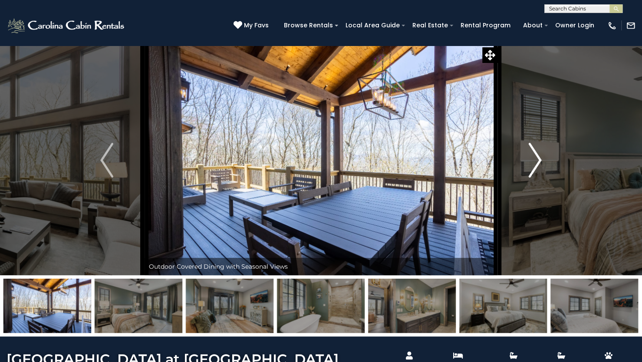
click at [536, 161] on img "Next" at bounding box center [534, 160] width 13 height 35
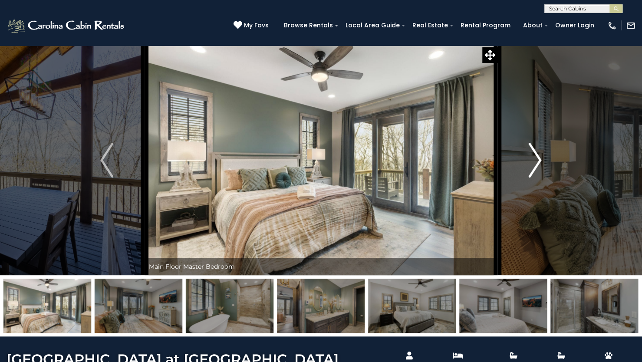
click at [536, 161] on img "Next" at bounding box center [534, 160] width 13 height 35
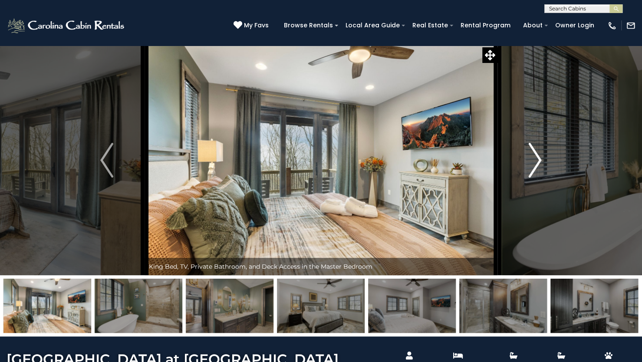
click at [536, 161] on img "Next" at bounding box center [534, 160] width 13 height 35
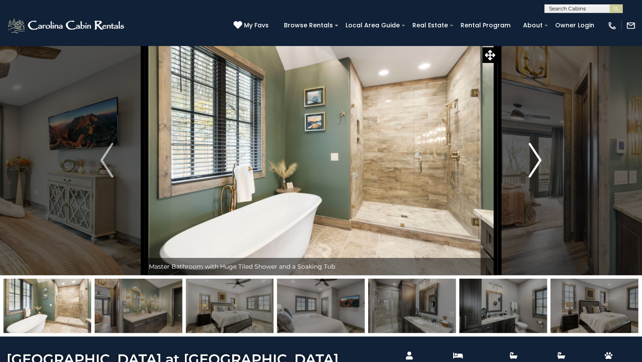
click at [536, 161] on img "Next" at bounding box center [534, 160] width 13 height 35
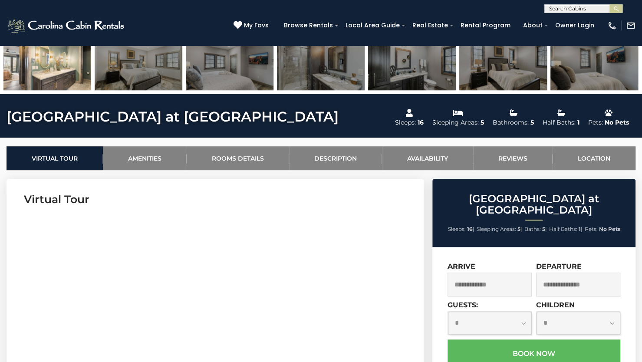
scroll to position [374, 0]
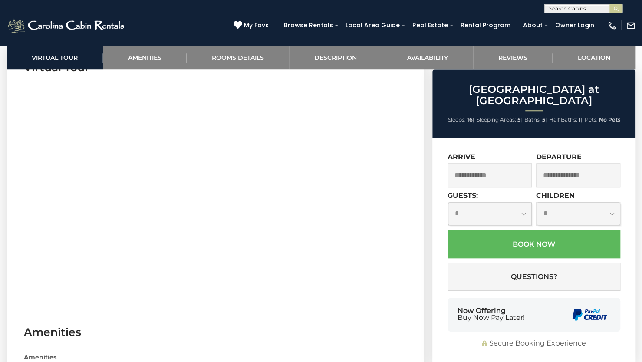
click at [519, 169] on input "text" at bounding box center [489, 175] width 84 height 24
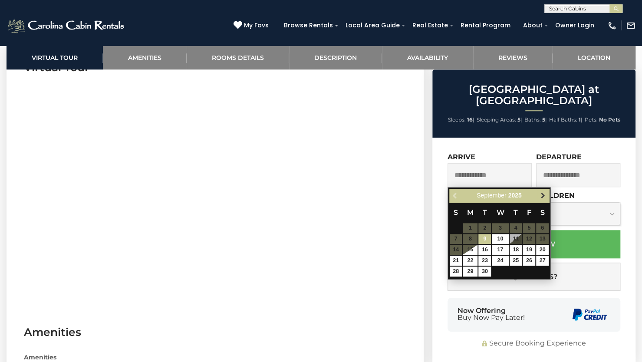
click at [544, 195] on span "Next" at bounding box center [542, 195] width 7 height 7
